Goal: Find specific page/section: Find specific page/section

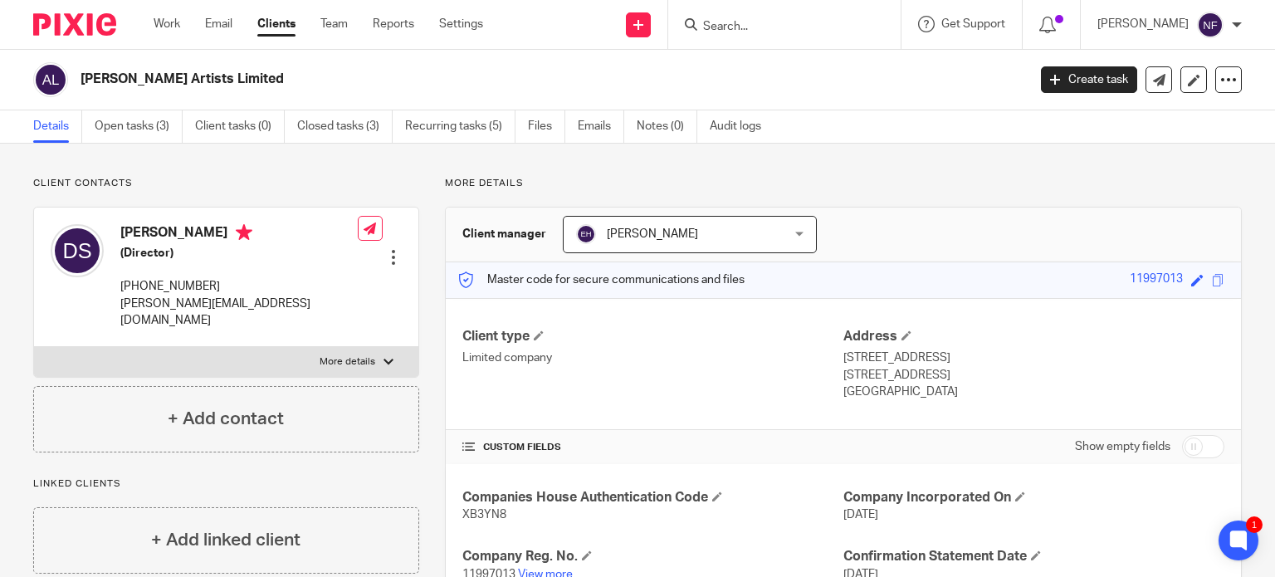
scroll to position [139, 0]
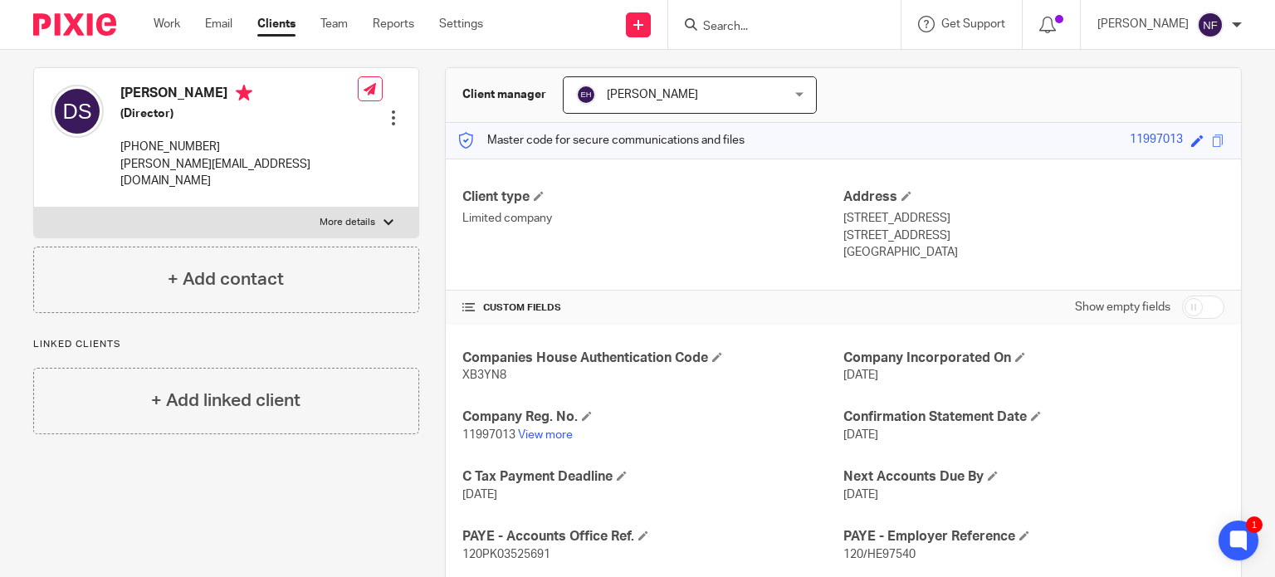
click at [828, 29] on input "Search" at bounding box center [775, 27] width 149 height 15
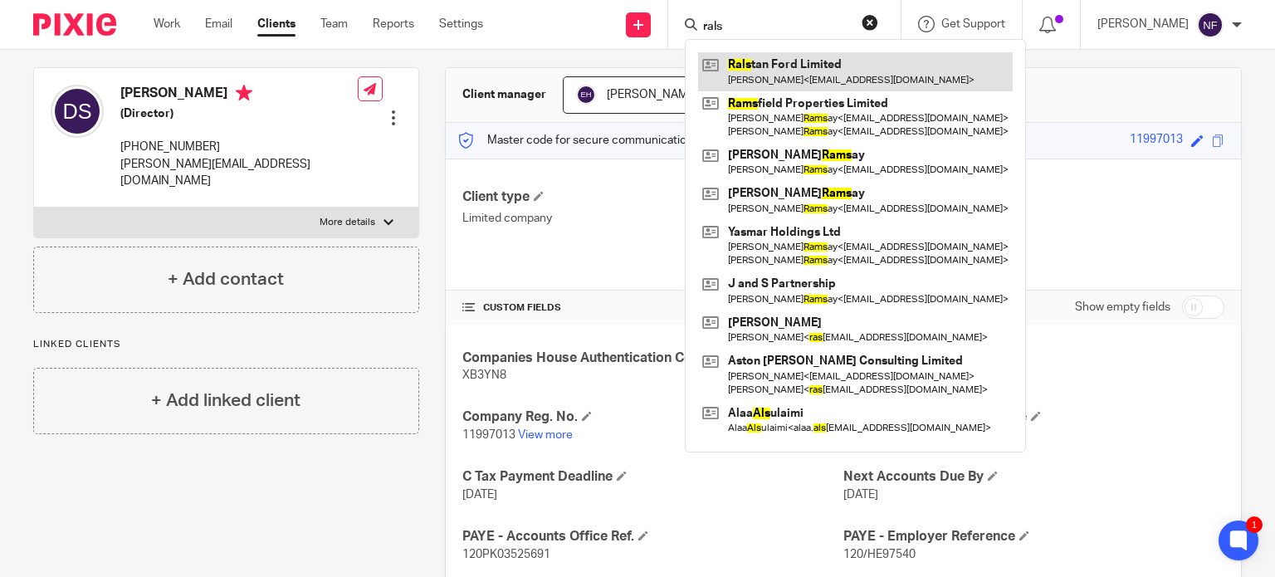
type input "rals"
click at [792, 76] on link at bounding box center [855, 71] width 315 height 38
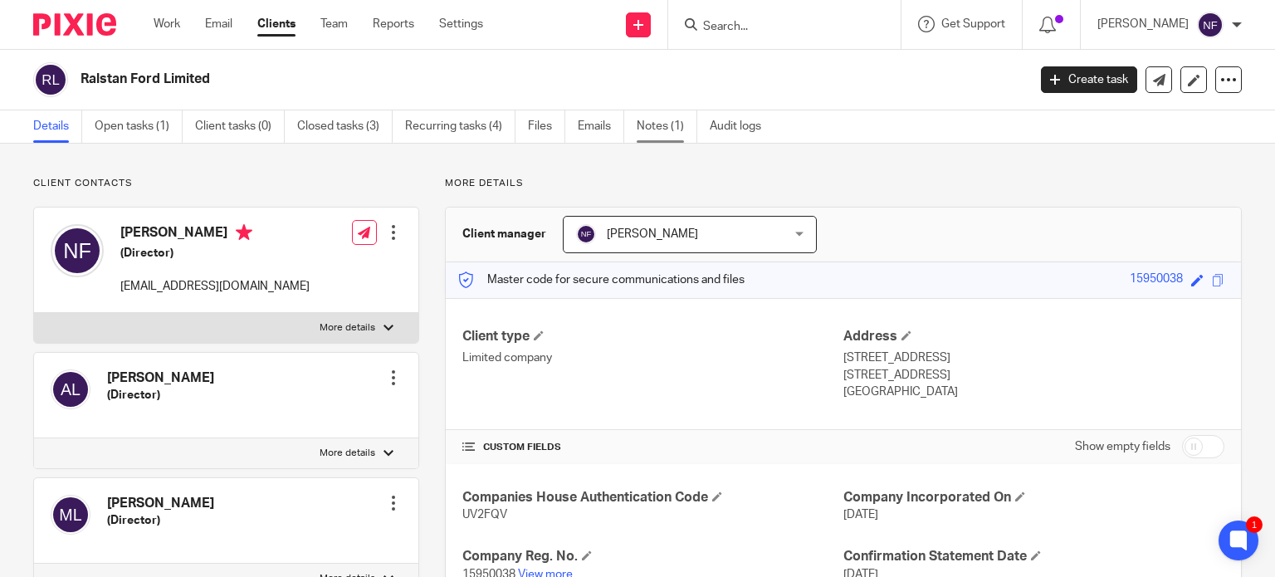
click at [677, 129] on link "Notes (1)" at bounding box center [667, 126] width 61 height 32
